Goal: Information Seeking & Learning: Learn about a topic

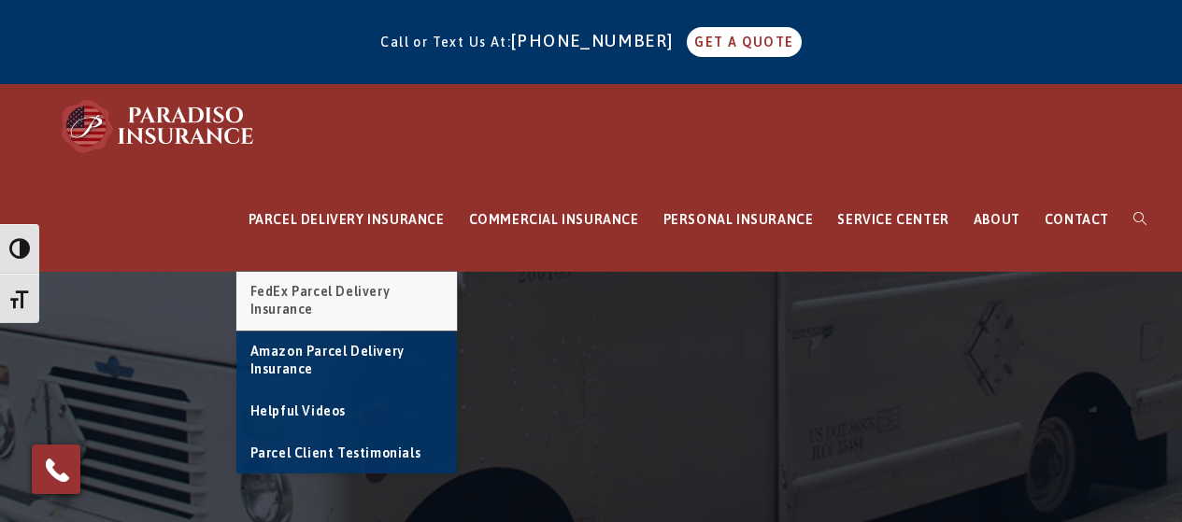
click at [345, 295] on span "FedEx Parcel Delivery Insurance" at bounding box center [320, 301] width 140 height 34
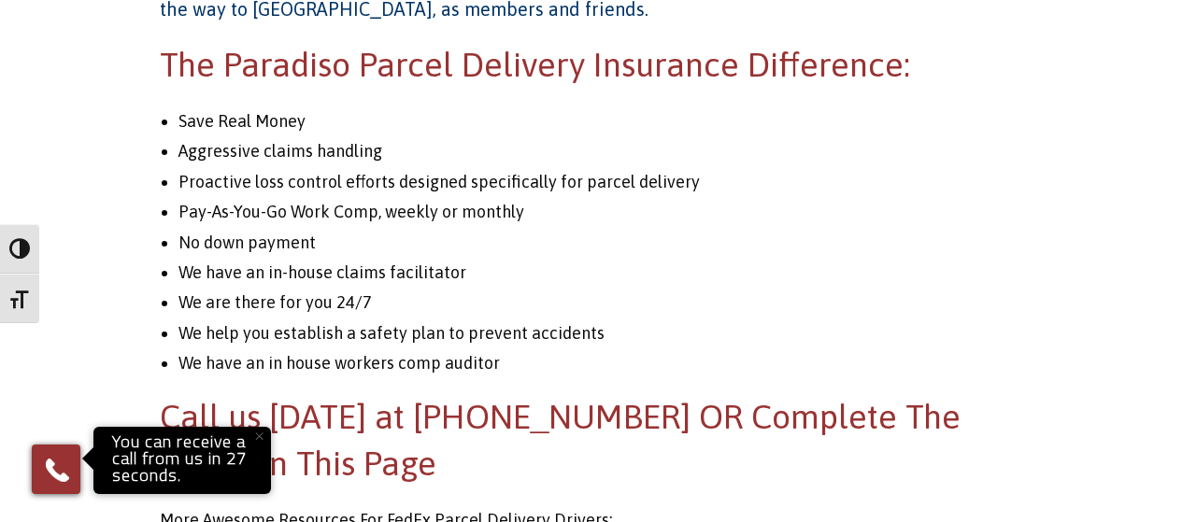
scroll to position [2673, 0]
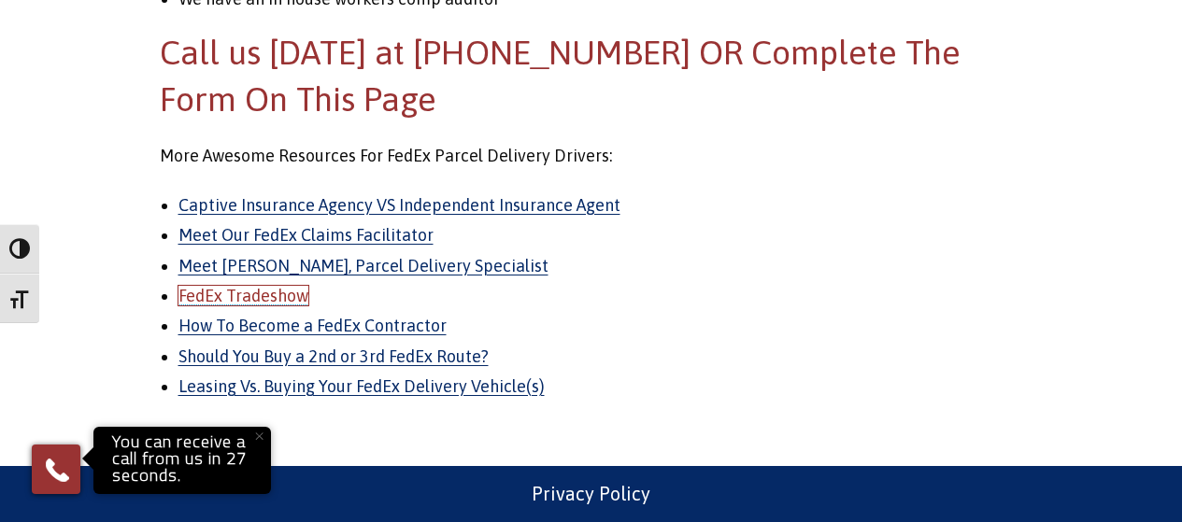
click at [272, 300] on link "FedEx Tradeshow" at bounding box center [243, 296] width 130 height 20
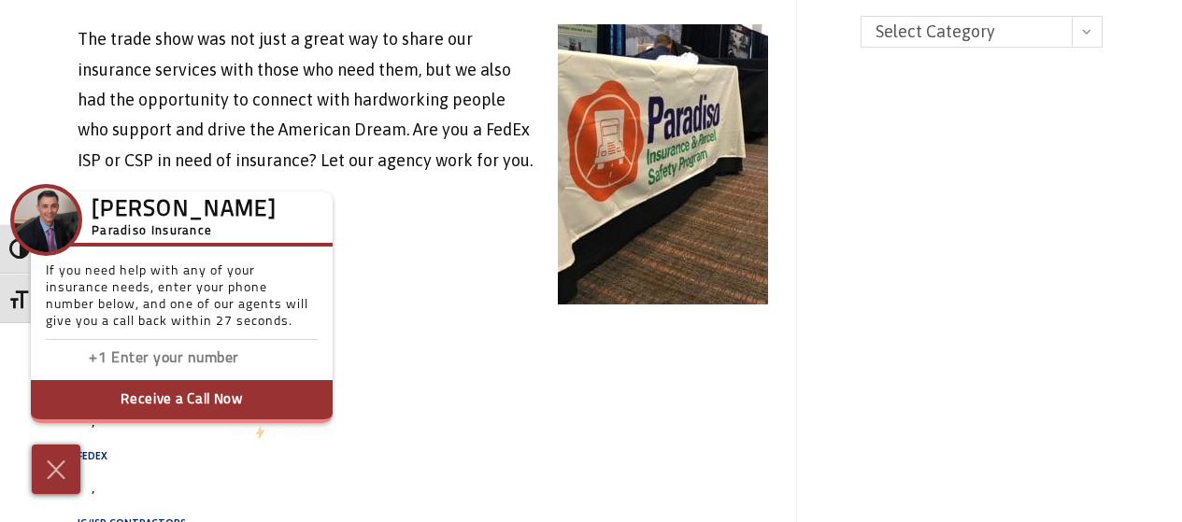
scroll to position [2244, 0]
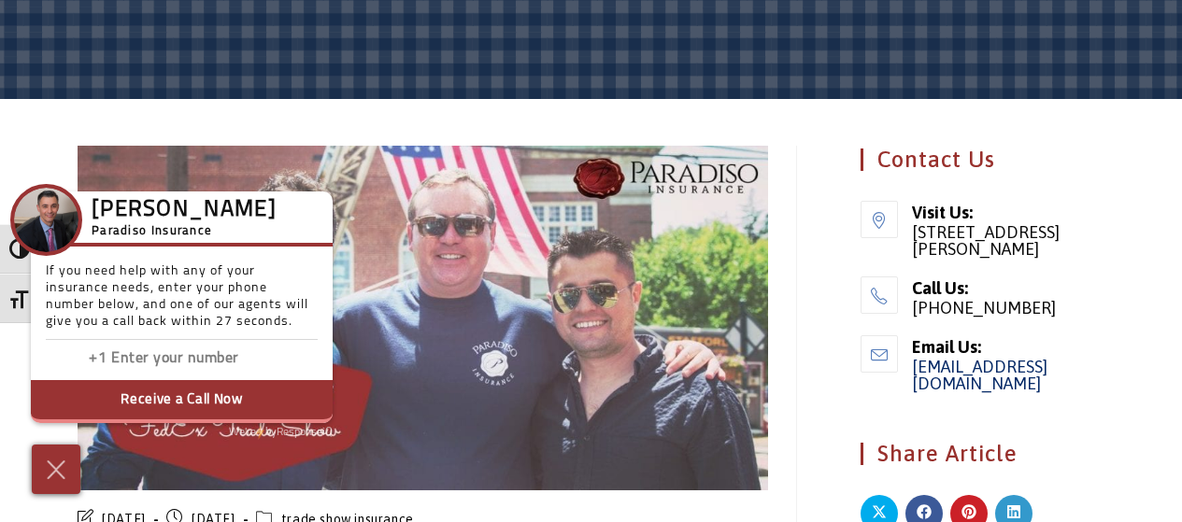
scroll to position [469, 0]
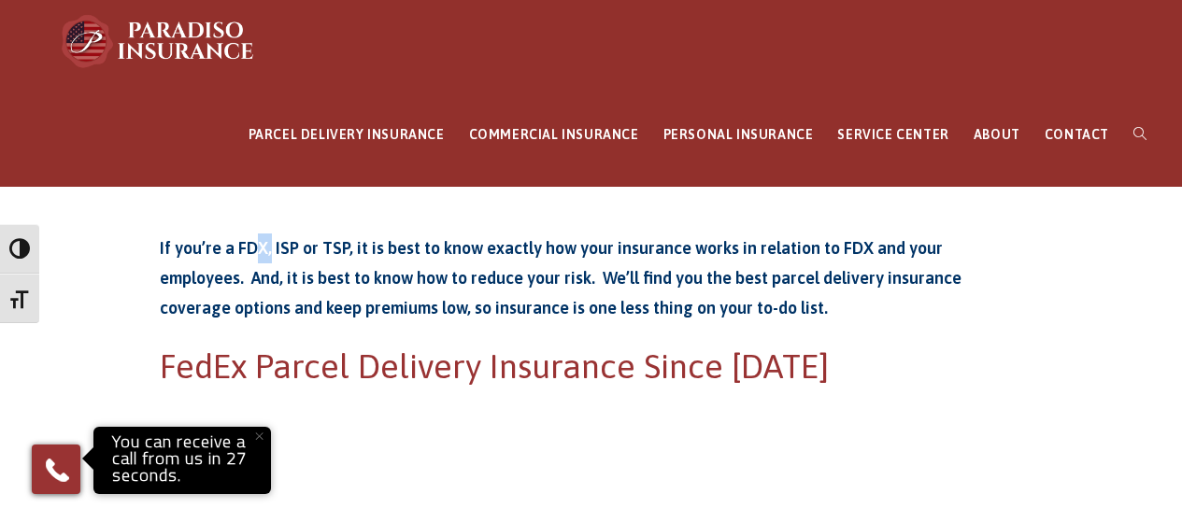
click at [261, 248] on strong "If you’re a FDX, ISP or TSP, it is best to know exactly how your insurance work…" at bounding box center [560, 278] width 801 height 80
click at [526, 277] on strong "If you’re a FDX, ISP or TSP, it is best to know exactly how your insurance work…" at bounding box center [560, 278] width 801 height 80
